Goal: Information Seeking & Learning: Learn about a topic

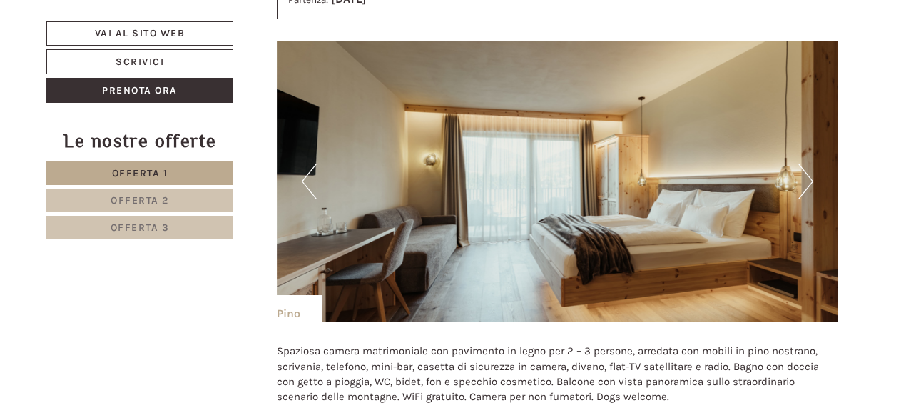
scroll to position [2582, 0]
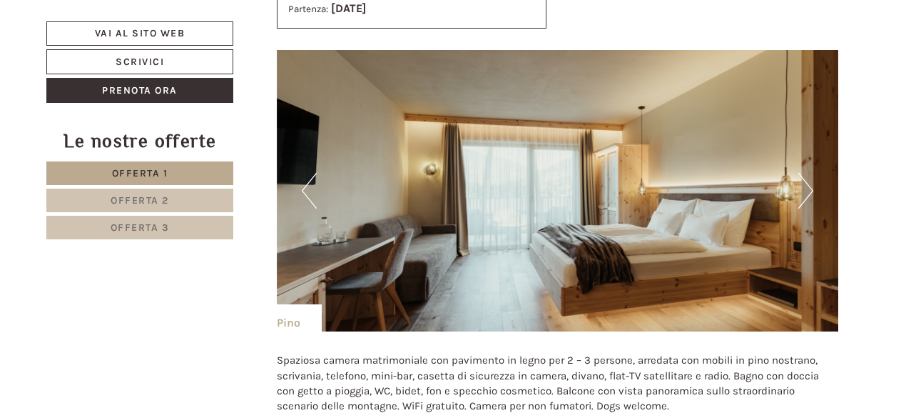
click at [809, 183] on button "Next" at bounding box center [806, 191] width 15 height 36
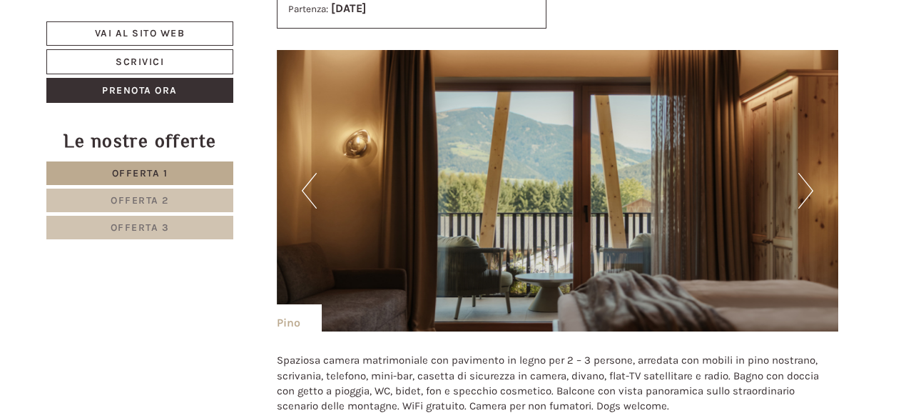
click at [809, 183] on button "Next" at bounding box center [806, 191] width 15 height 36
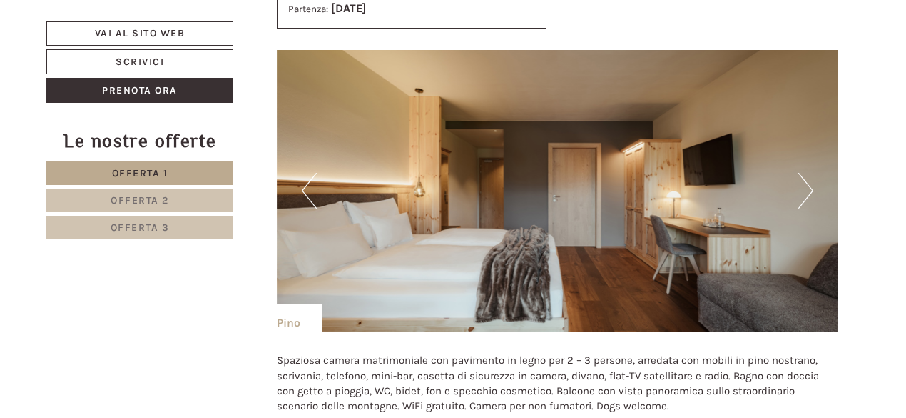
click at [809, 181] on button "Next" at bounding box center [806, 191] width 15 height 36
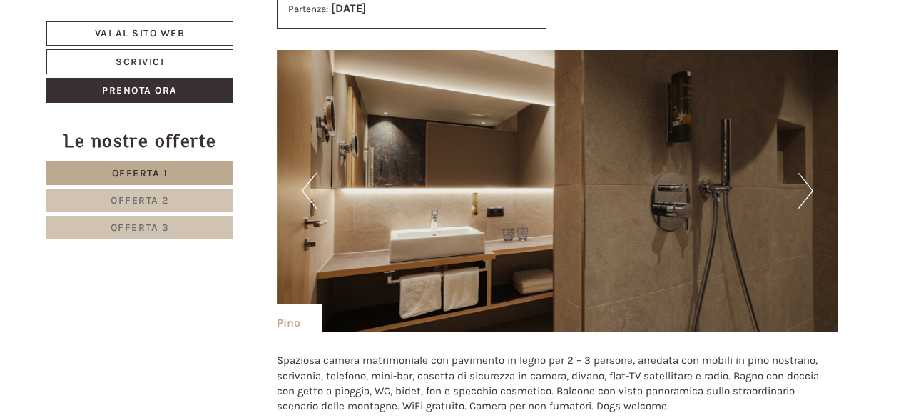
click at [809, 181] on button "Next" at bounding box center [806, 191] width 15 height 36
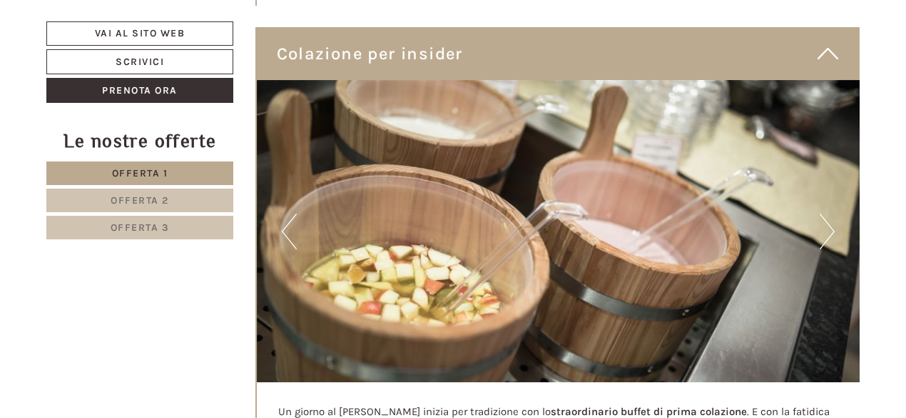
scroll to position [4409, 0]
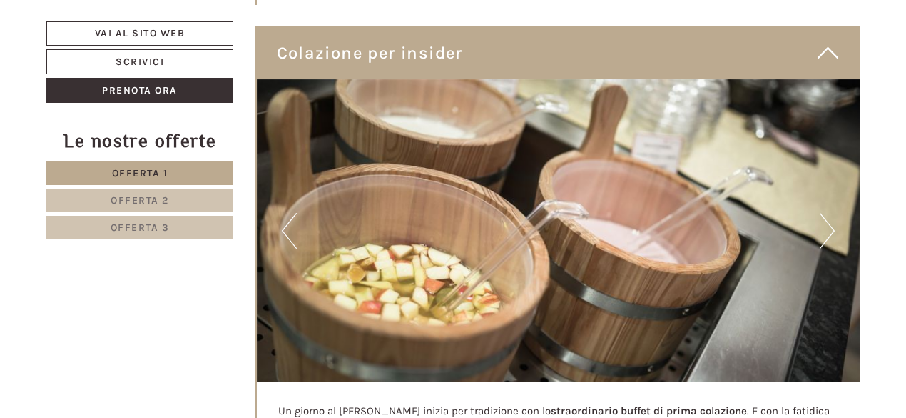
click at [829, 213] on button "Next" at bounding box center [827, 231] width 15 height 36
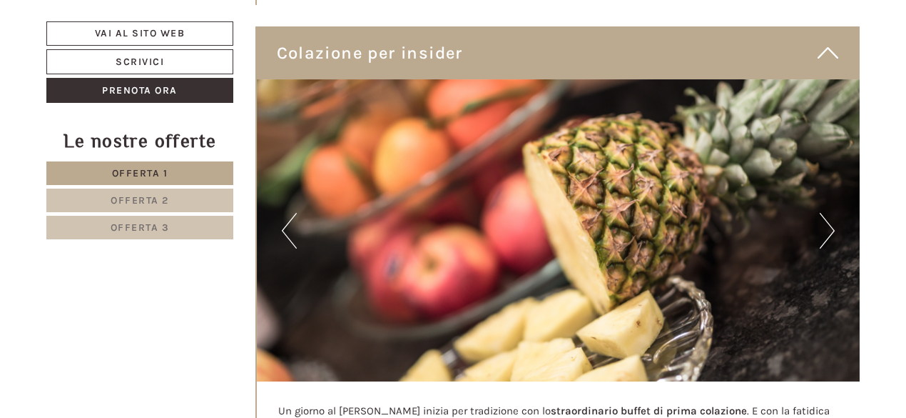
click at [826, 213] on button "Next" at bounding box center [827, 231] width 15 height 36
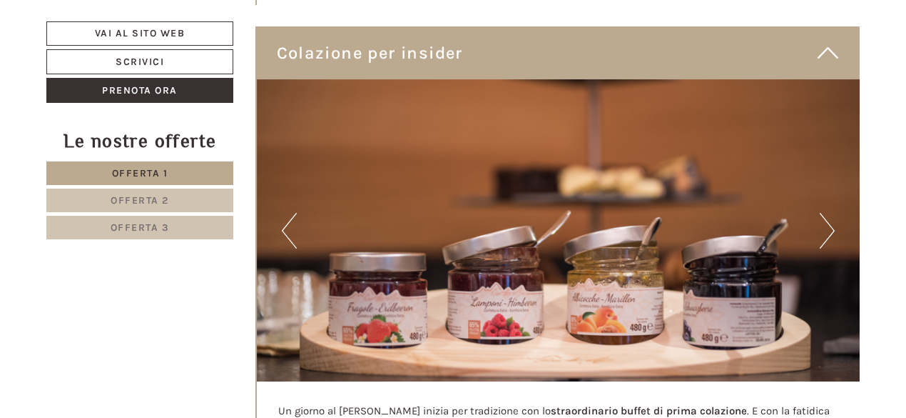
click at [826, 213] on button "Next" at bounding box center [827, 231] width 15 height 36
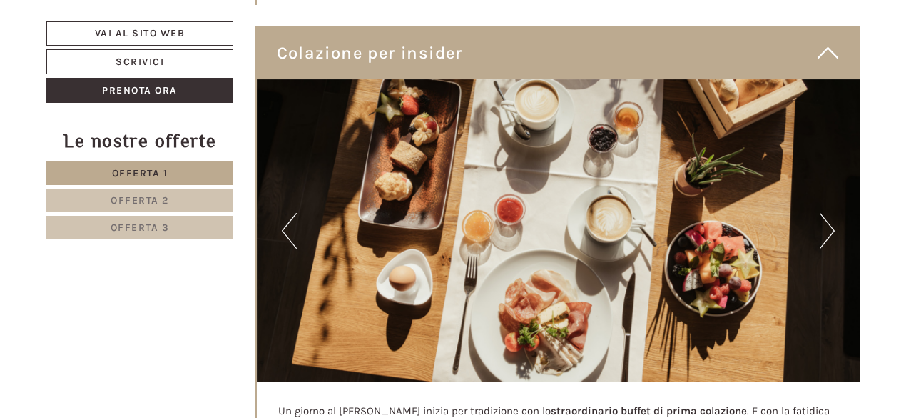
click at [826, 213] on button "Next" at bounding box center [827, 231] width 15 height 36
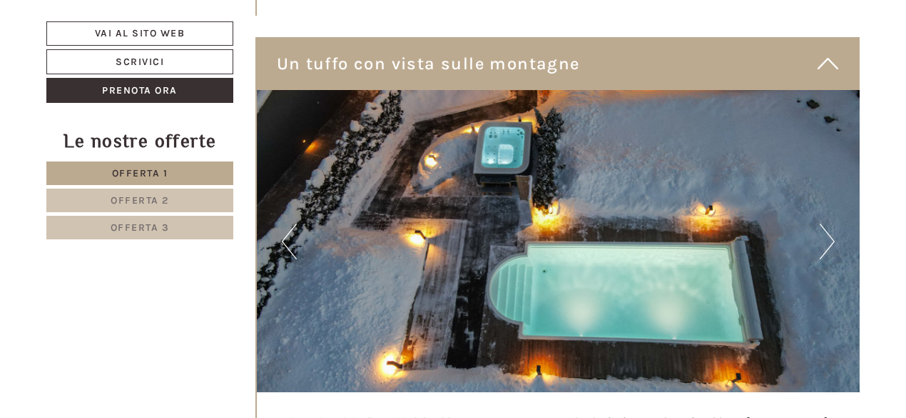
scroll to position [5712, 0]
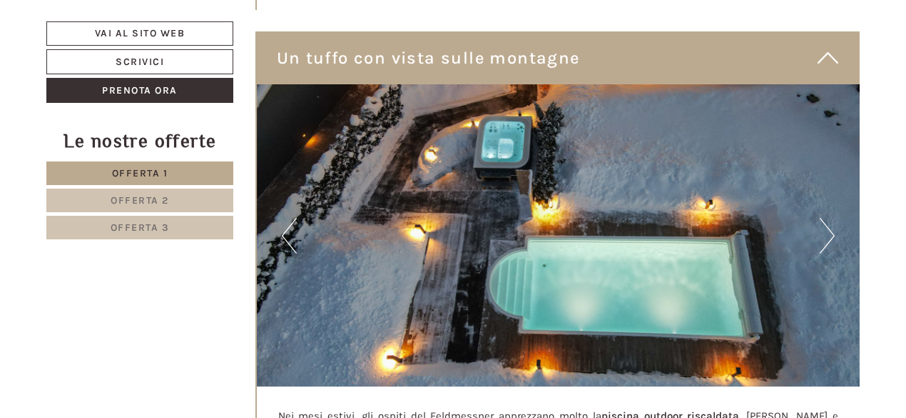
click at [825, 218] on button "Next" at bounding box center [827, 236] width 15 height 36
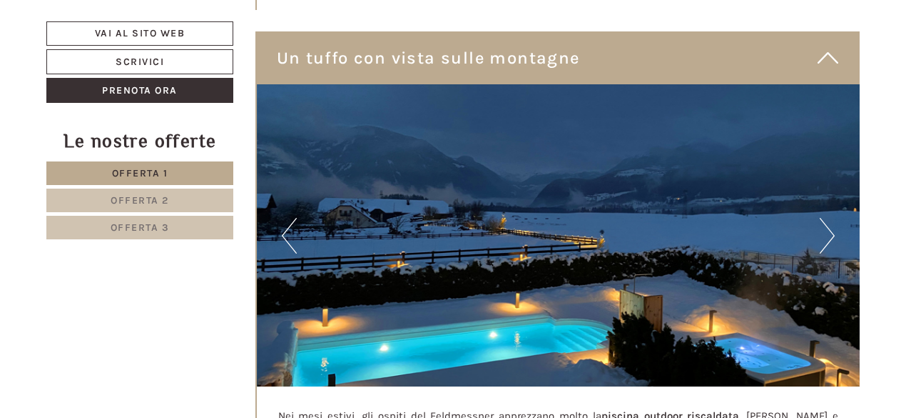
click at [825, 218] on button "Next" at bounding box center [827, 236] width 15 height 36
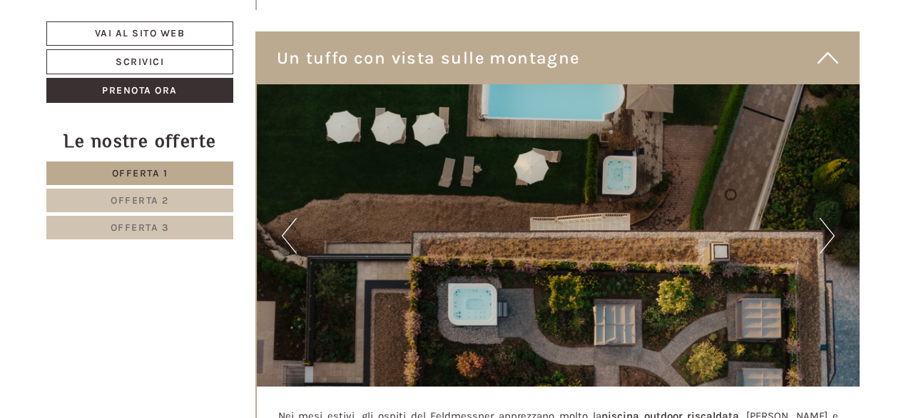
click at [825, 218] on button "Next" at bounding box center [827, 236] width 15 height 36
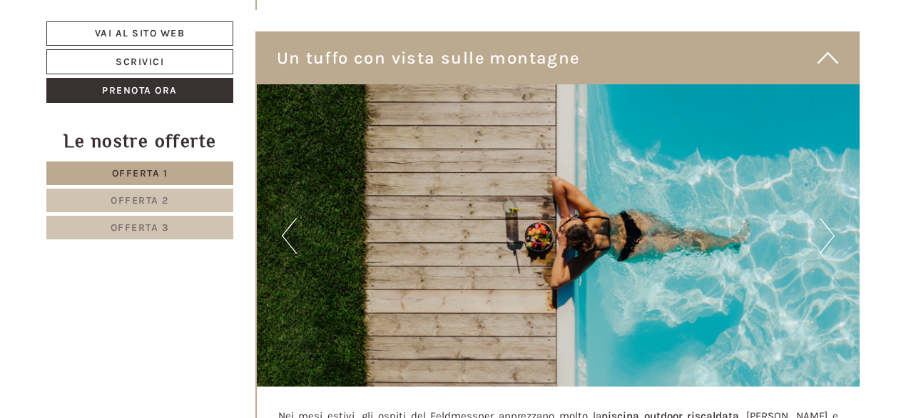
click at [295, 218] on button "Previous" at bounding box center [289, 236] width 15 height 36
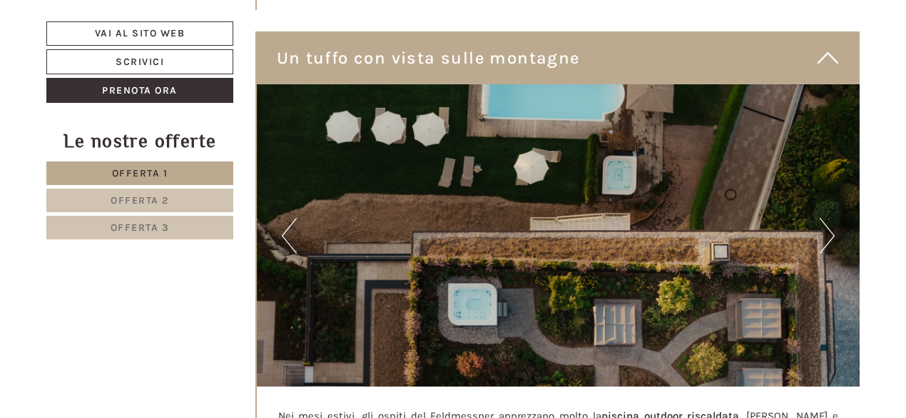
click at [818, 206] on img at bounding box center [559, 235] width 604 height 302
click at [824, 219] on button "Next" at bounding box center [827, 236] width 15 height 36
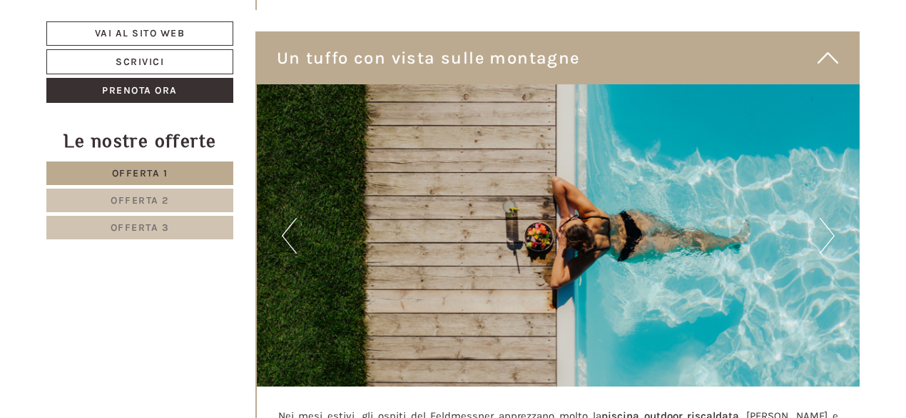
click at [824, 219] on button "Next" at bounding box center [827, 236] width 15 height 36
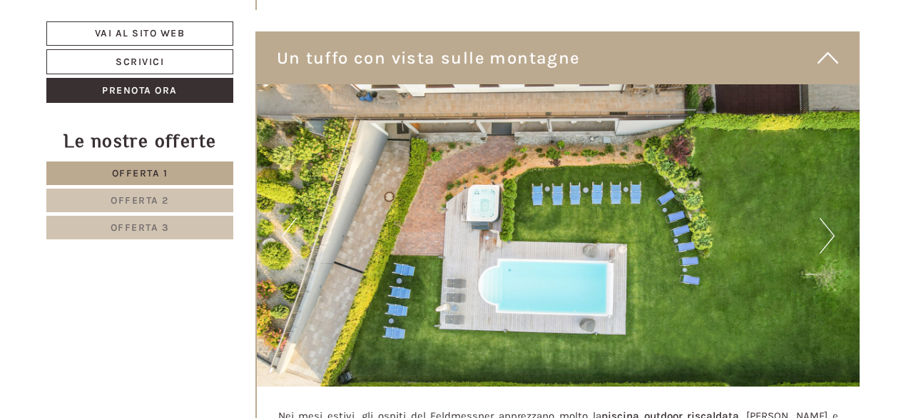
click at [824, 219] on button "Next" at bounding box center [827, 236] width 15 height 36
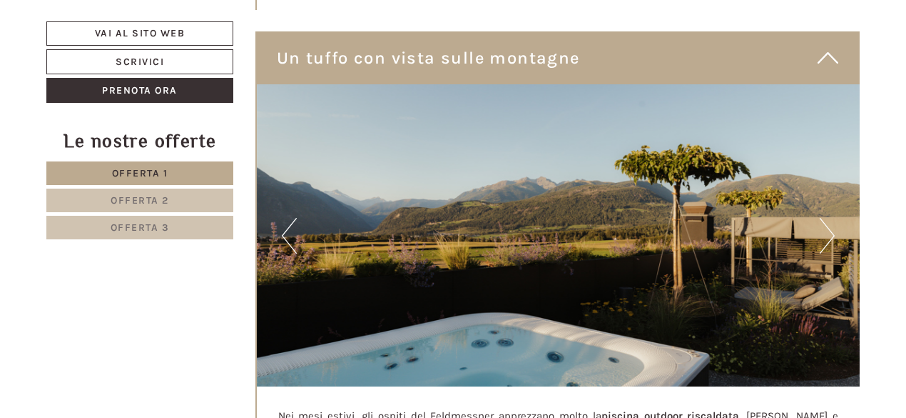
click at [824, 219] on button "Next" at bounding box center [827, 236] width 15 height 36
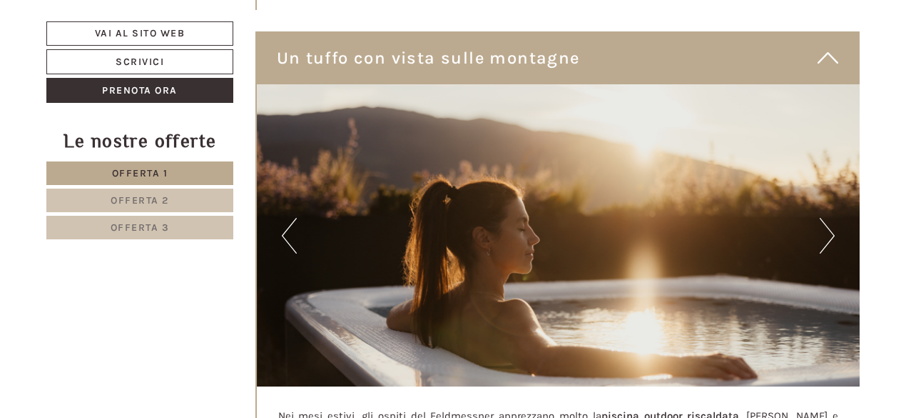
click at [824, 219] on button "Next" at bounding box center [827, 236] width 15 height 36
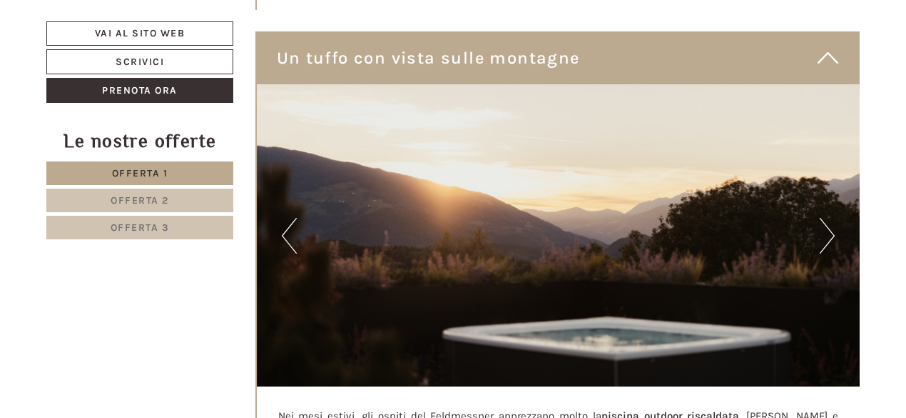
click at [824, 219] on button "Next" at bounding box center [827, 236] width 15 height 36
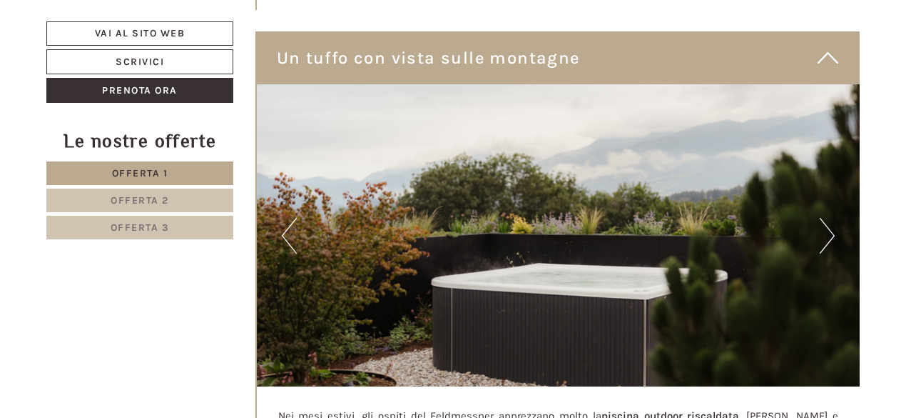
click at [826, 219] on button "Next" at bounding box center [827, 236] width 15 height 36
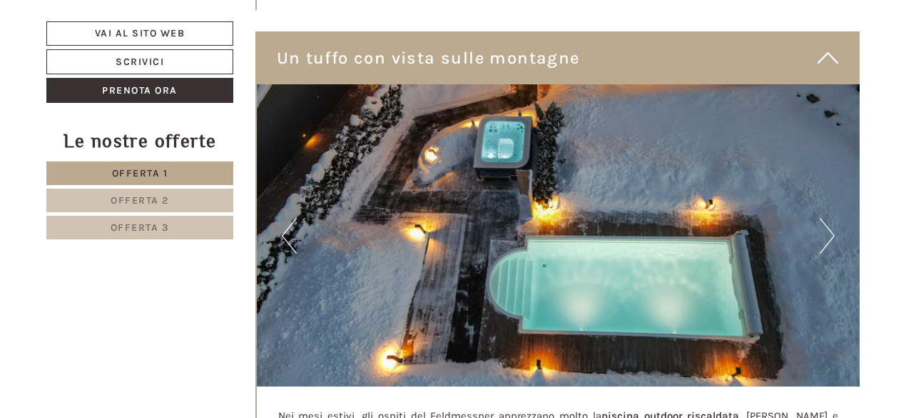
click at [826, 219] on button "Next" at bounding box center [827, 236] width 15 height 36
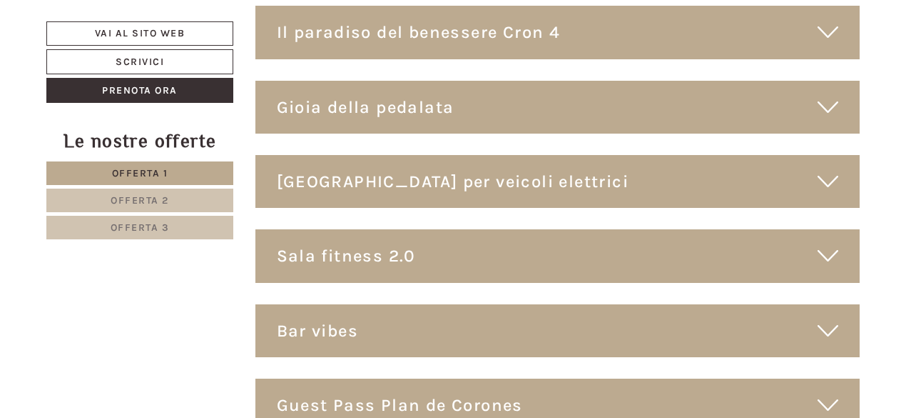
scroll to position [6296, 0]
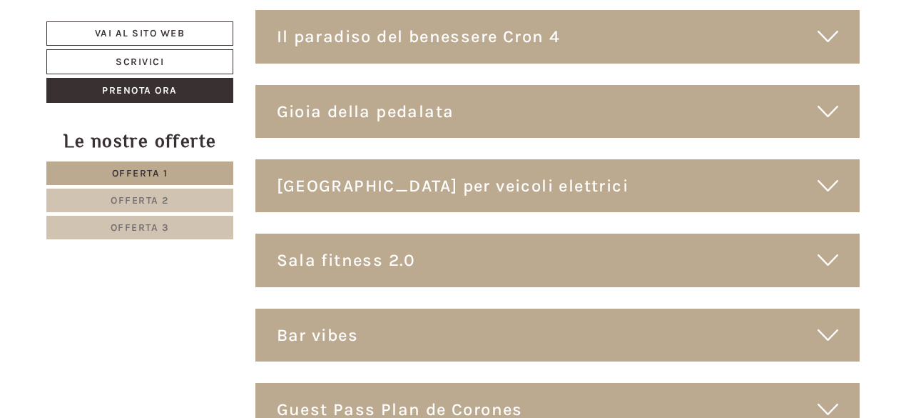
click at [822, 99] on icon at bounding box center [828, 111] width 21 height 24
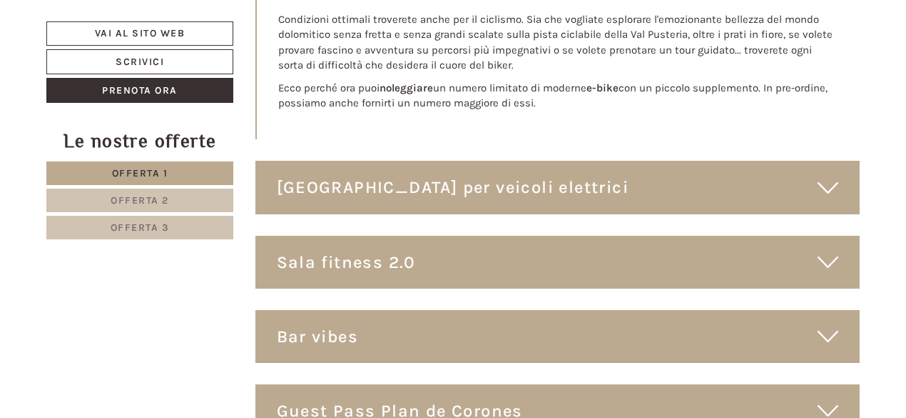
scroll to position [6750, 0]
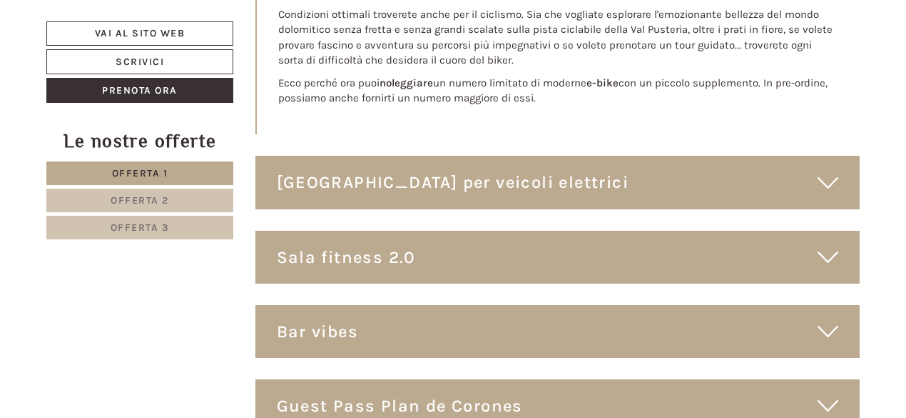
click at [815, 233] on div "Sala fitness 2.0" at bounding box center [558, 257] width 605 height 53
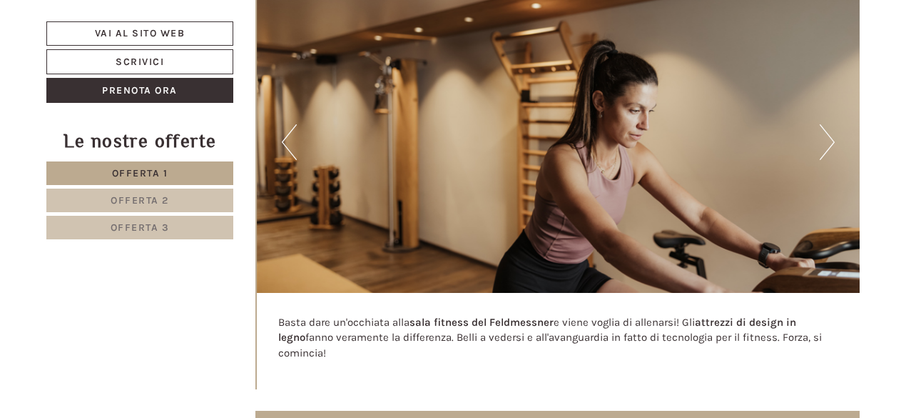
scroll to position [7045, 0]
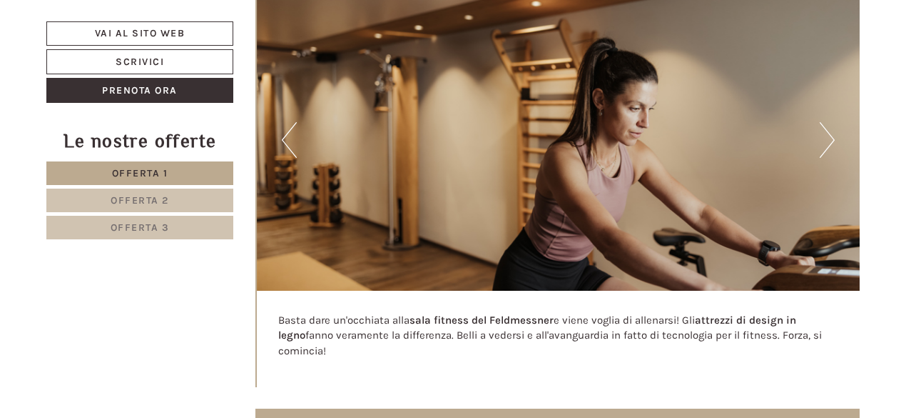
click at [821, 122] on button "Next" at bounding box center [827, 140] width 15 height 36
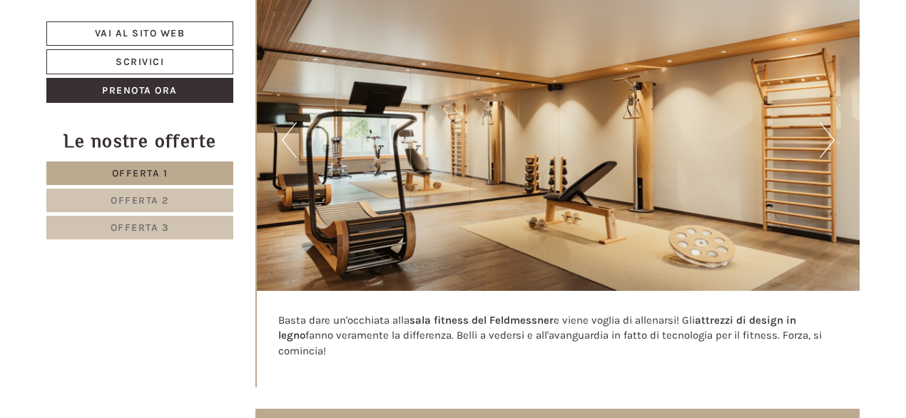
click at [834, 122] on button "Next" at bounding box center [827, 140] width 15 height 36
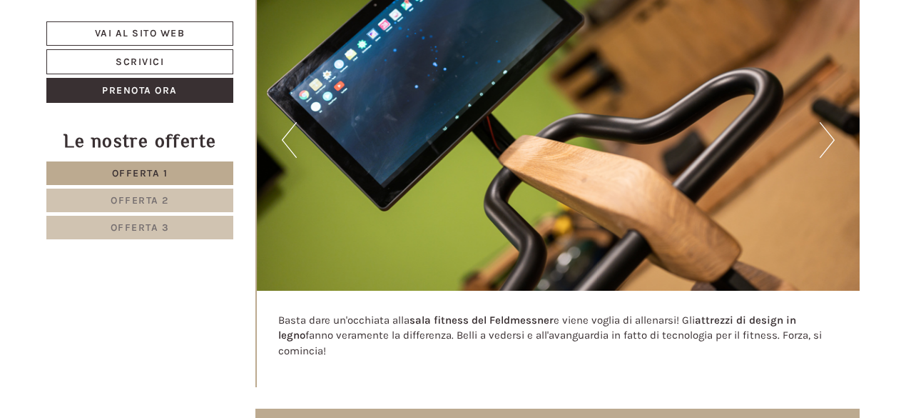
click at [829, 122] on button "Next" at bounding box center [827, 140] width 15 height 36
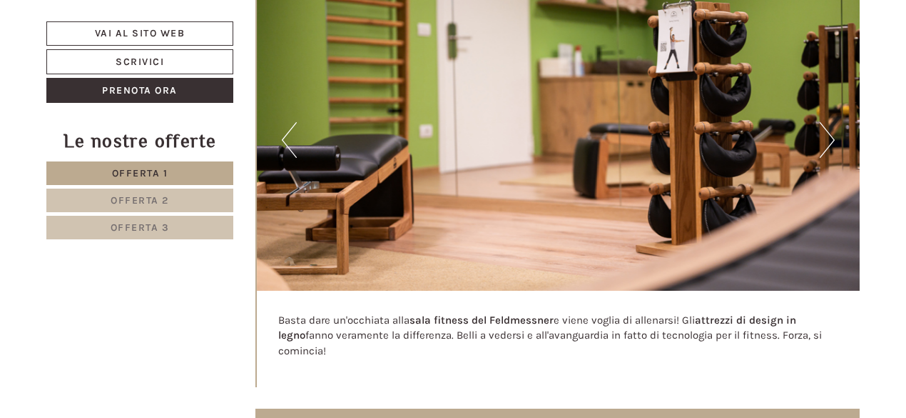
click at [829, 122] on button "Next" at bounding box center [827, 140] width 15 height 36
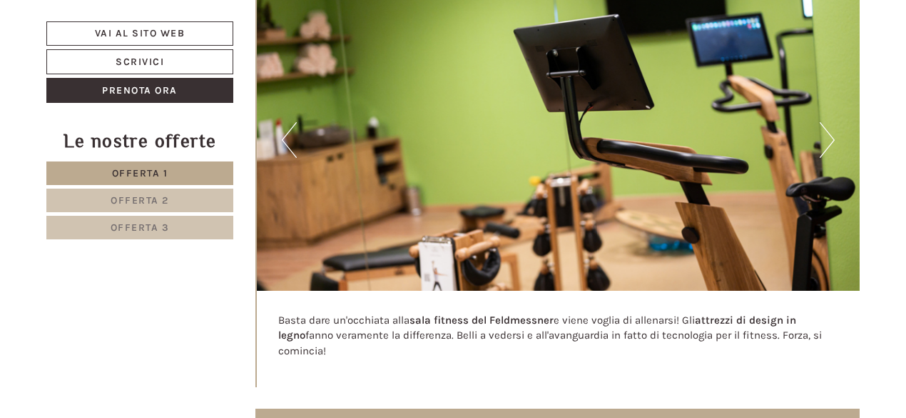
click at [829, 122] on button "Next" at bounding box center [827, 140] width 15 height 36
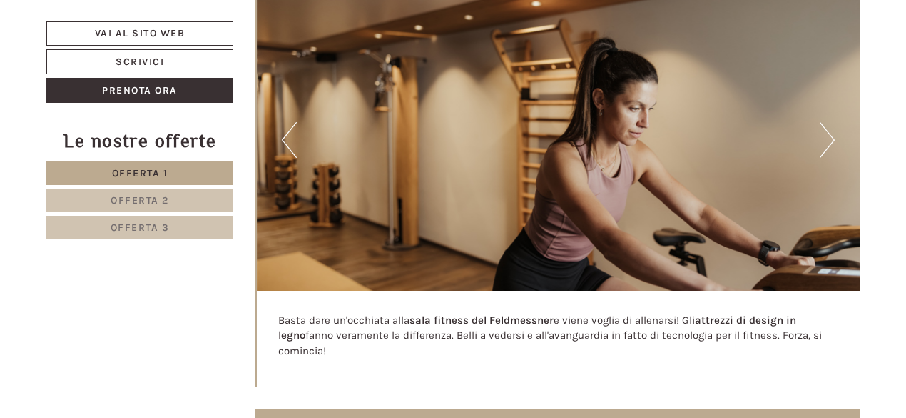
click at [829, 122] on button "Next" at bounding box center [827, 140] width 15 height 36
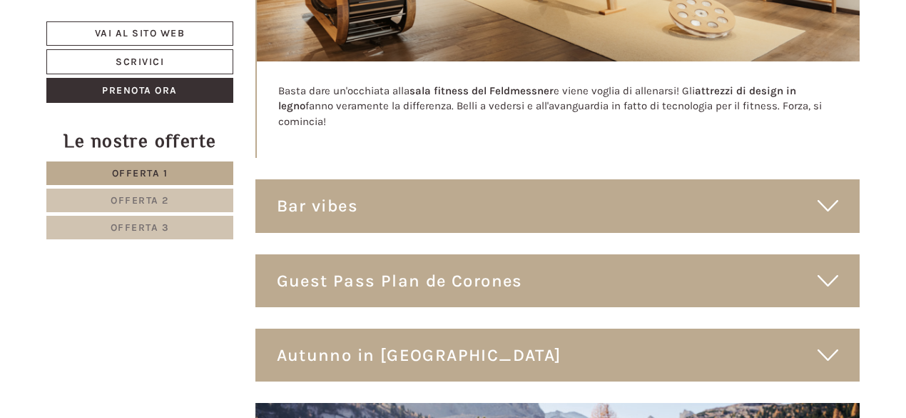
scroll to position [7275, 0]
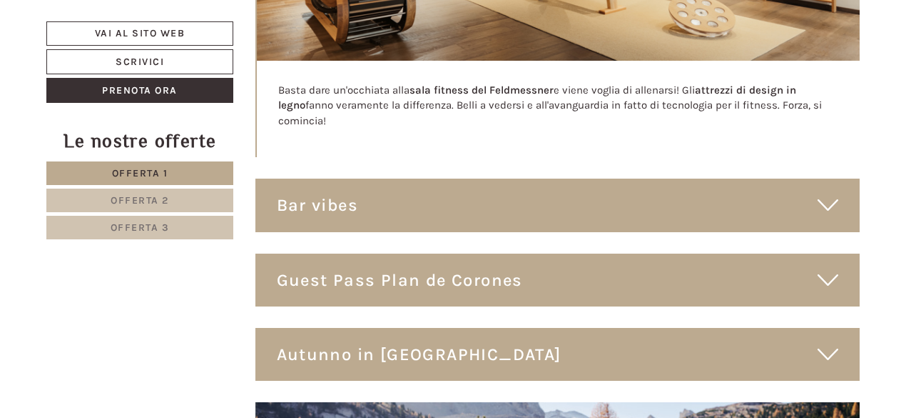
click at [835, 193] on icon at bounding box center [828, 205] width 21 height 24
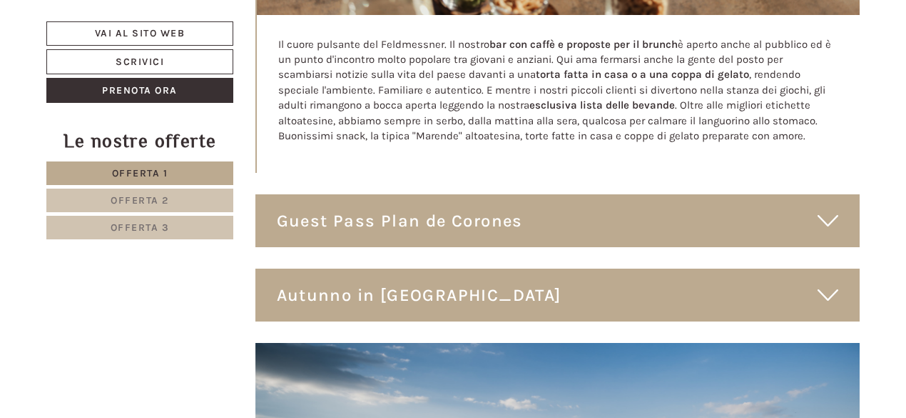
scroll to position [7794, 0]
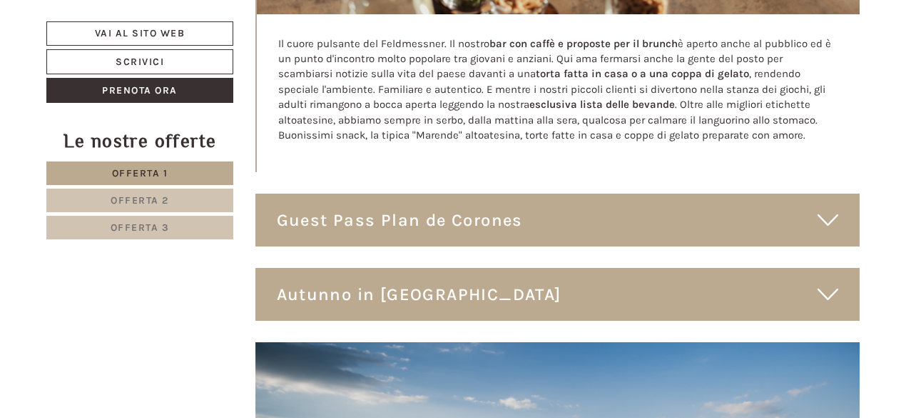
click at [844, 193] on div "Guest Pass Plan de Corones" at bounding box center [558, 219] width 605 height 53
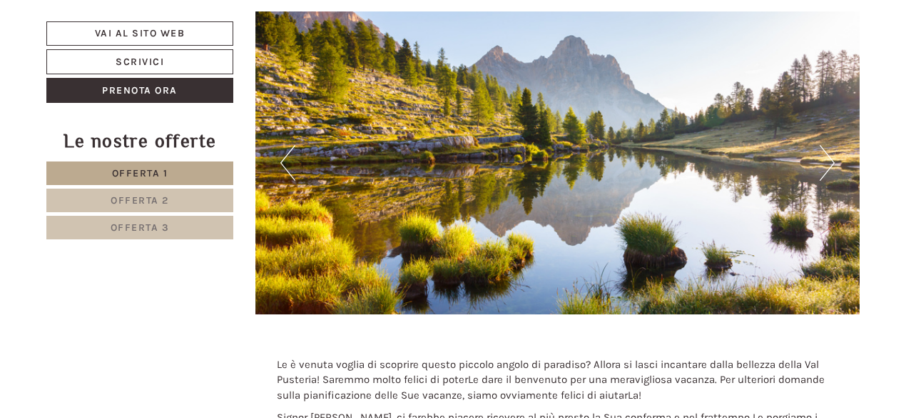
scroll to position [8634, 0]
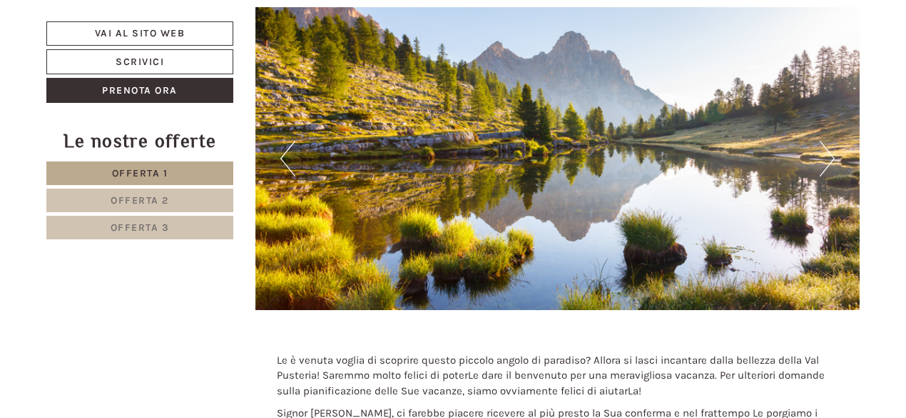
click at [649, 64] on img at bounding box center [558, 158] width 605 height 303
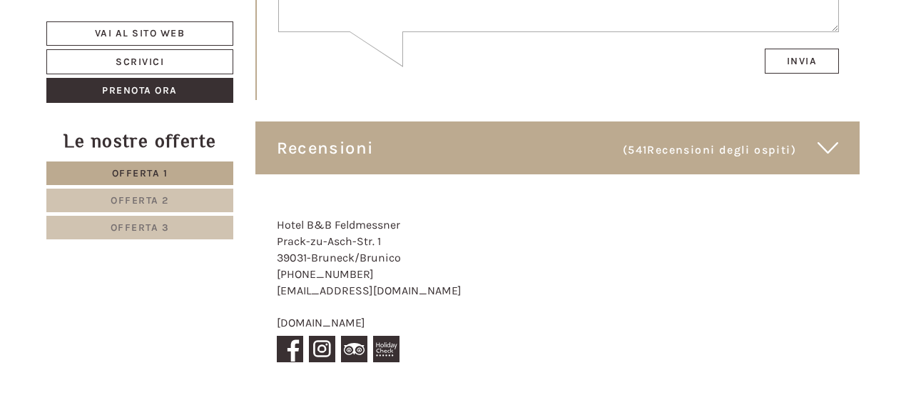
scroll to position [9587, 0]
